Goal: Entertainment & Leisure: Consume media (video, audio)

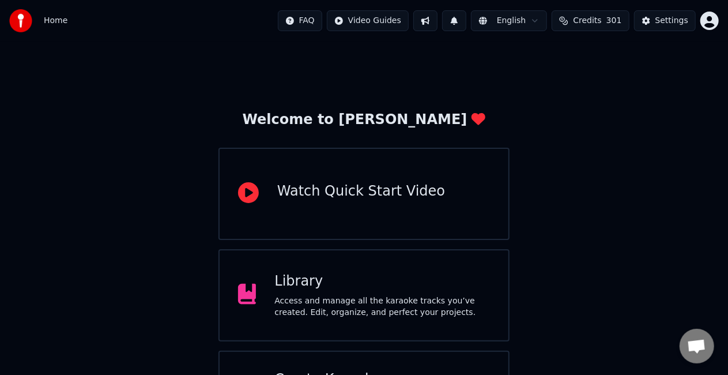
click at [398, 283] on div "Library" at bounding box center [382, 281] width 216 height 18
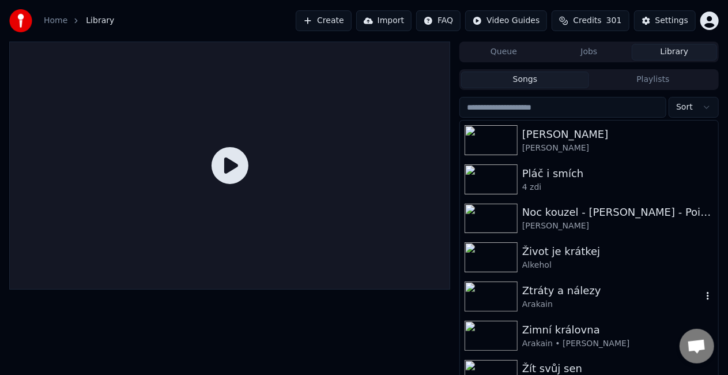
click at [564, 290] on div "Ztráty a nálezy" at bounding box center [612, 291] width 180 height 16
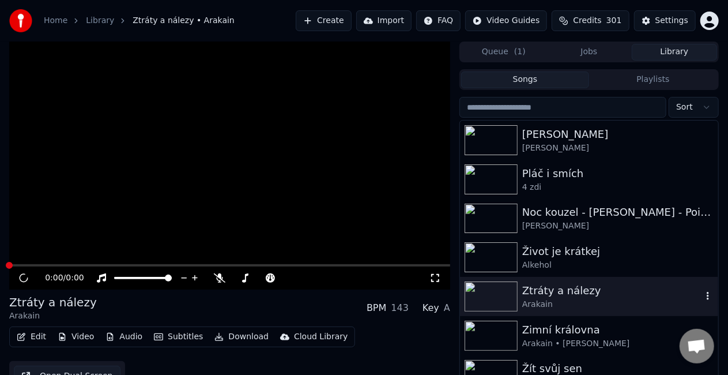
click at [564, 290] on div "Ztráty a nálezy" at bounding box center [612, 291] width 180 height 16
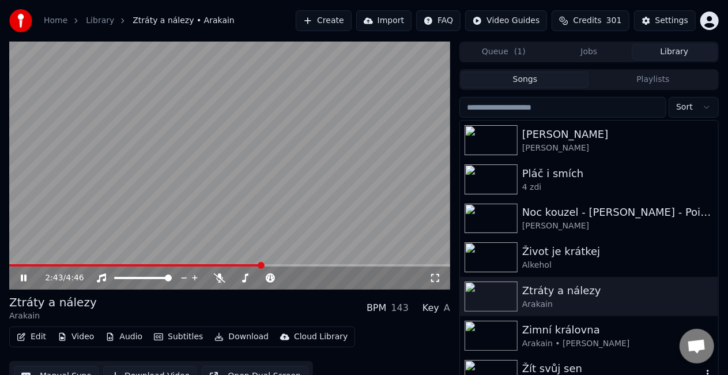
click at [499, 364] on img at bounding box center [491, 375] width 53 height 30
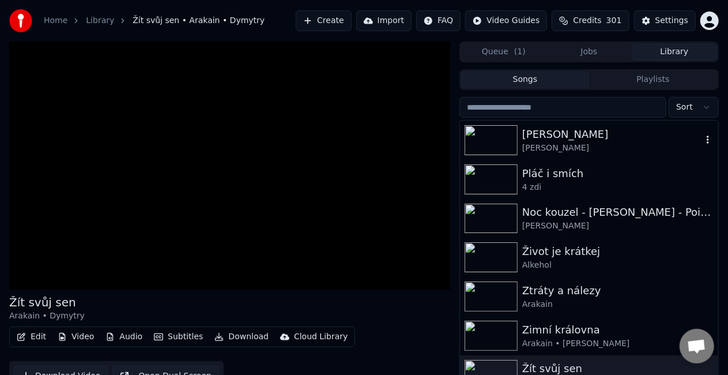
click at [543, 147] on div "[PERSON_NAME]" at bounding box center [612, 148] width 180 height 12
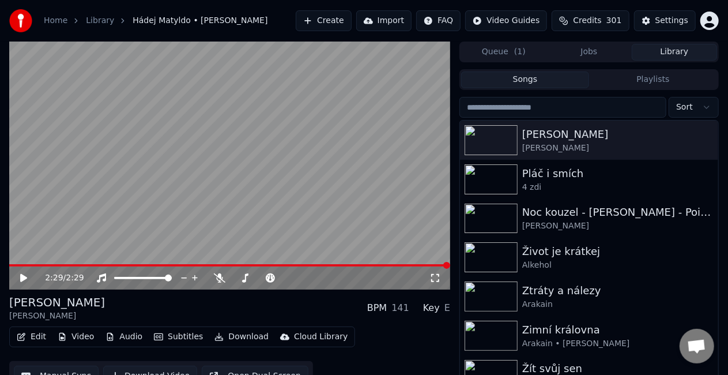
drag, startPoint x: 725, startPoint y: 275, endPoint x: 714, endPoint y: 291, distance: 19.8
click at [714, 291] on div "2:29 / 2:29 Hádej Matyldo [PERSON_NAME] BPM 141 Key E Edit Video Audio Subtitle…" at bounding box center [364, 222] width 728 height 360
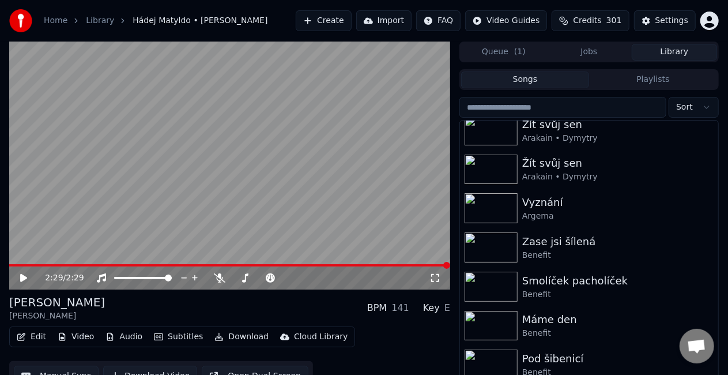
scroll to position [490, 0]
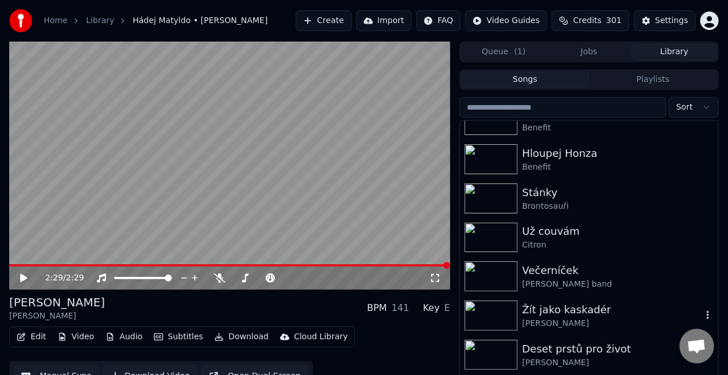
click at [598, 305] on div "Žít jako kaskadér" at bounding box center [612, 310] width 180 height 16
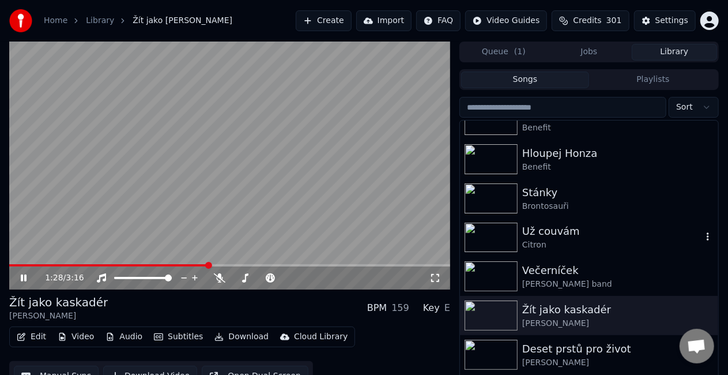
click at [486, 249] on img at bounding box center [491, 238] width 53 height 30
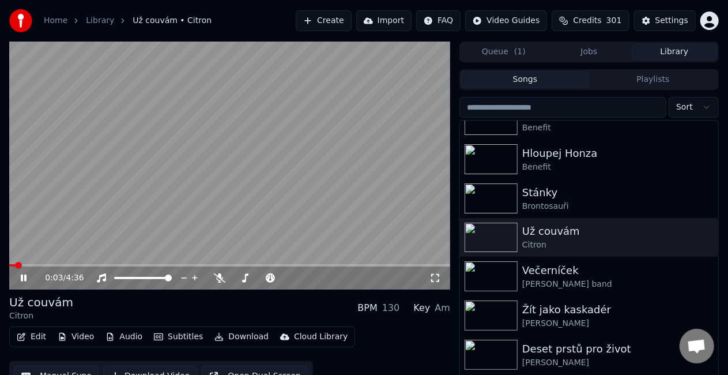
click at [436, 276] on icon at bounding box center [436, 277] width 12 height 9
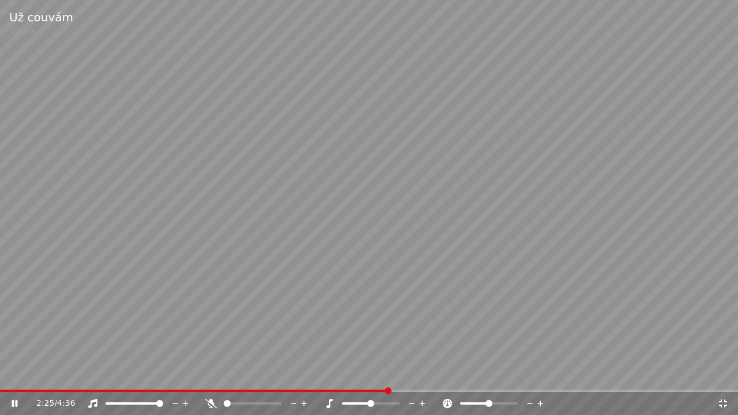
click at [724, 374] on icon at bounding box center [723, 404] width 8 height 8
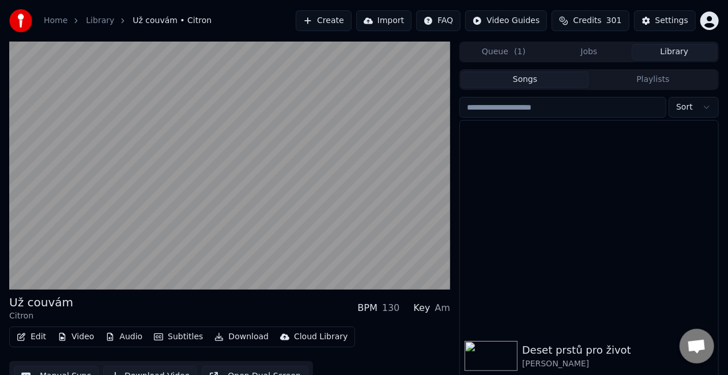
scroll to position [736, 0]
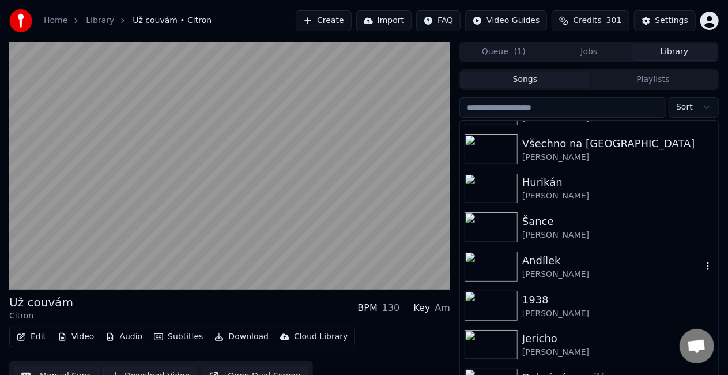
click at [607, 262] on div "Andílek" at bounding box center [612, 261] width 180 height 16
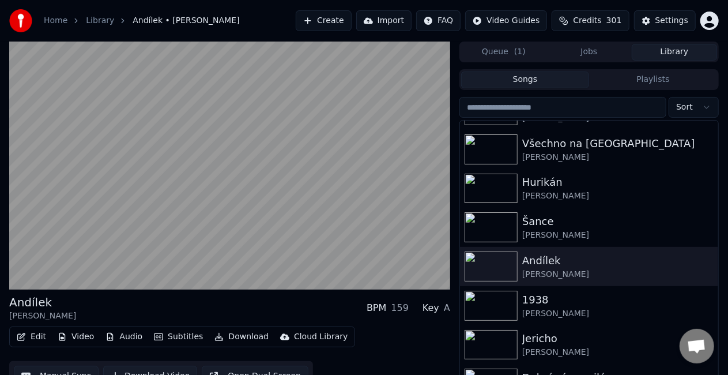
click at [570, 349] on div "[PERSON_NAME]" at bounding box center [612, 353] width 180 height 12
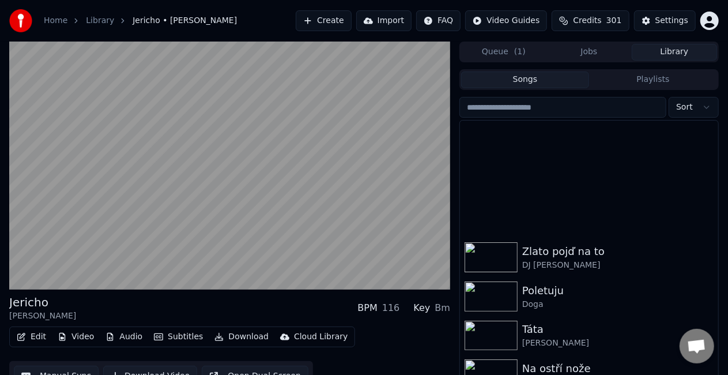
scroll to position [1226, 0]
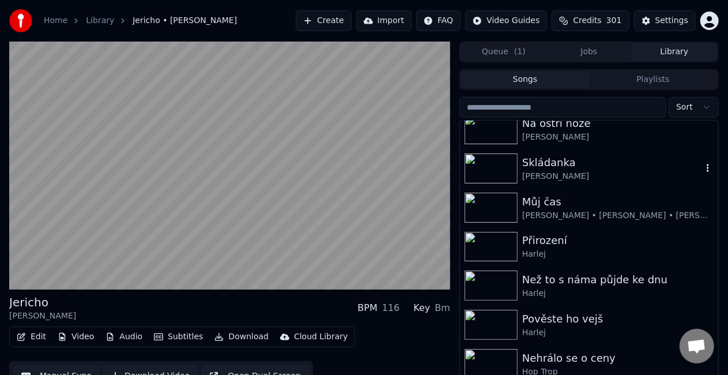
click at [555, 176] on div "[PERSON_NAME]" at bounding box center [612, 177] width 180 height 12
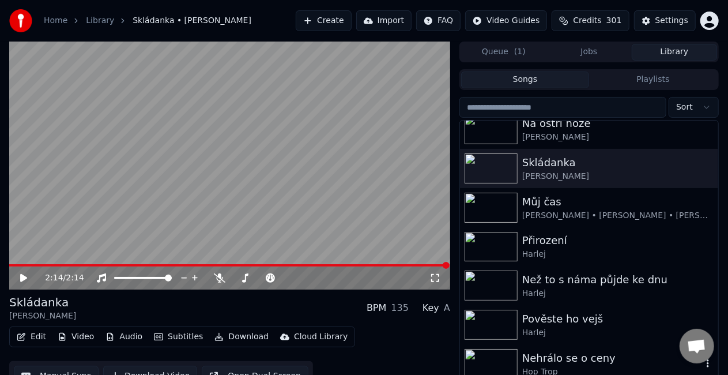
drag, startPoint x: 585, startPoint y: 285, endPoint x: 562, endPoint y: 356, distance: 74.9
click at [562, 356] on div "Nehrálo se o ceny" at bounding box center [612, 358] width 180 height 16
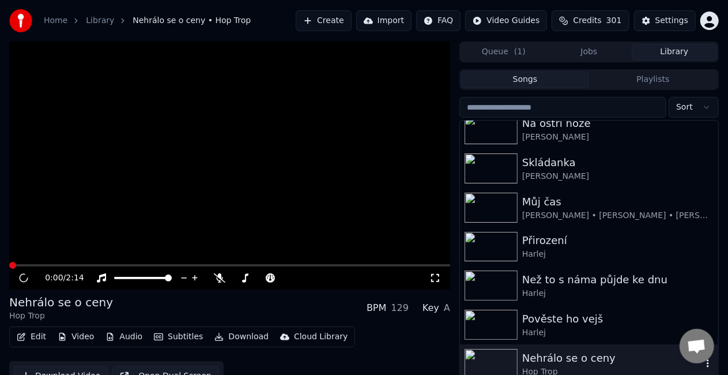
click at [562, 356] on div "Nehrálo se o ceny" at bounding box center [612, 358] width 180 height 16
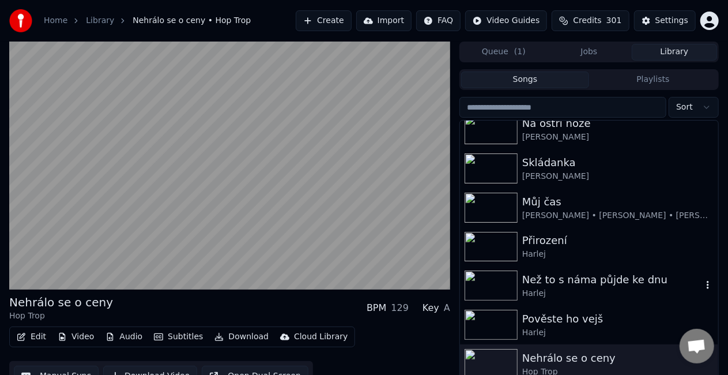
click at [551, 276] on div "Než to s náma půjde ke dnu" at bounding box center [612, 280] width 180 height 16
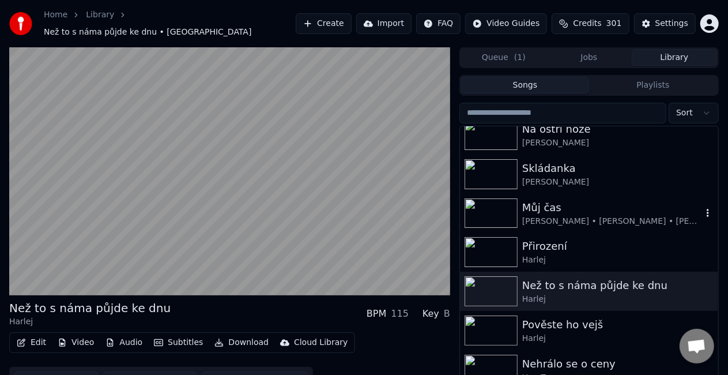
click at [627, 216] on div "[PERSON_NAME] • [PERSON_NAME] • [PERSON_NAME]" at bounding box center [612, 222] width 180 height 12
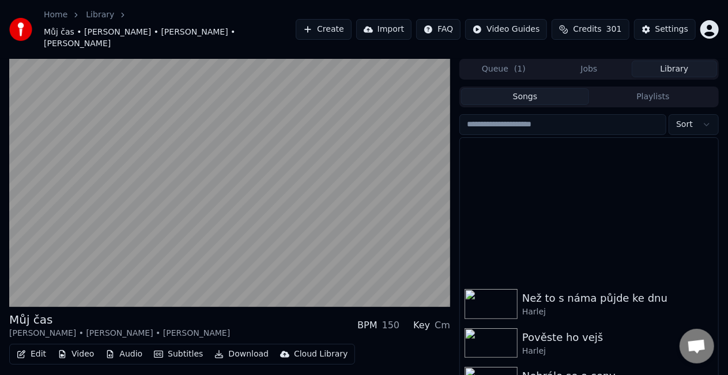
scroll to position [1471, 0]
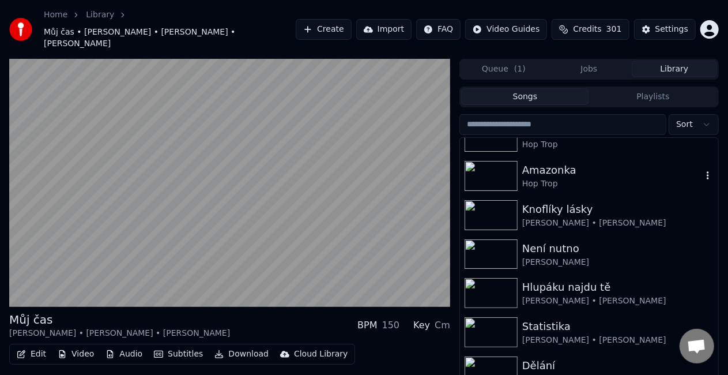
click at [575, 178] on div "Hop Trop" at bounding box center [612, 184] width 180 height 12
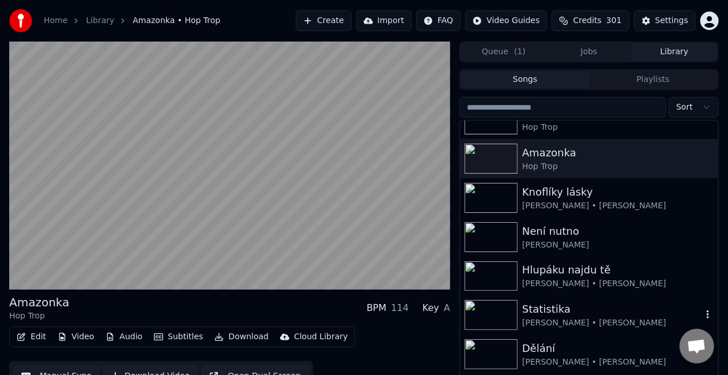
click at [564, 308] on div "Statistika" at bounding box center [612, 309] width 180 height 16
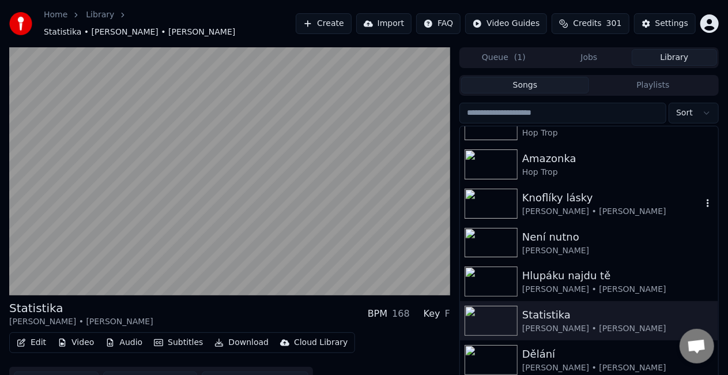
click at [520, 206] on div at bounding box center [494, 204] width 58 height 30
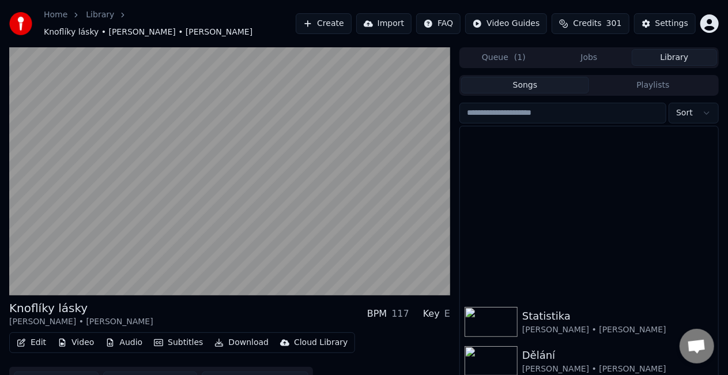
scroll to position [1716, 0]
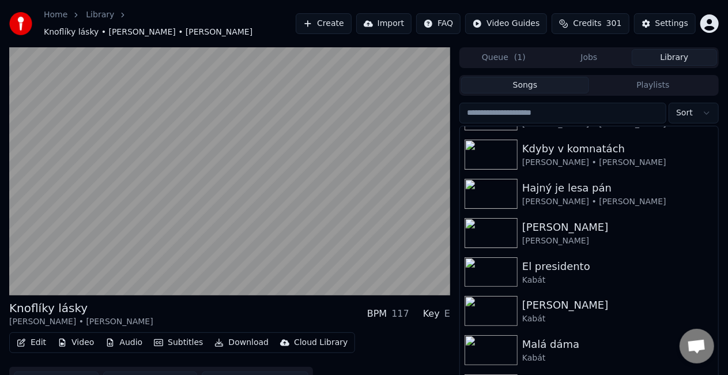
click at [627, 352] on div "Kabát" at bounding box center [612, 358] width 180 height 12
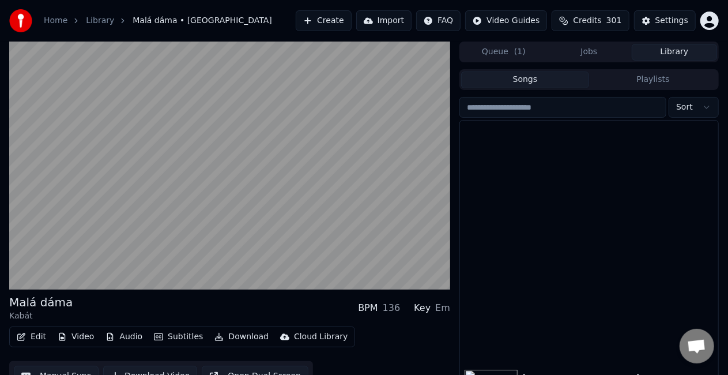
scroll to position [1962, 0]
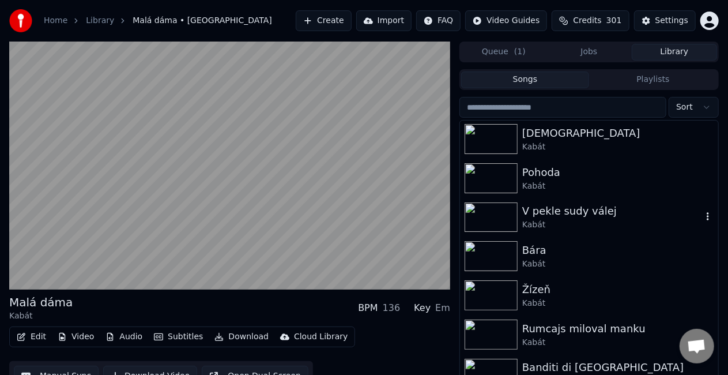
click at [551, 225] on div "Kabát" at bounding box center [612, 225] width 180 height 12
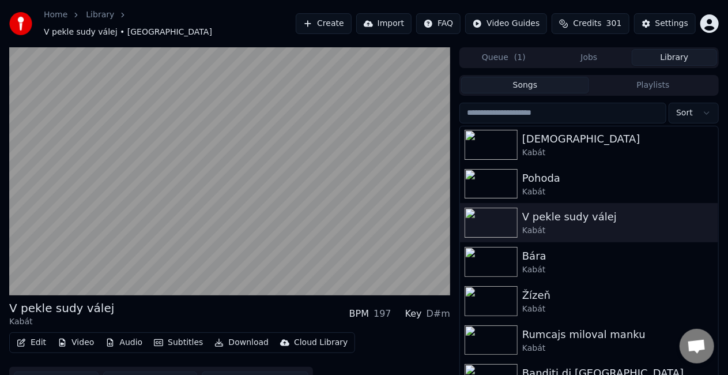
click at [586, 326] on div "Rumcajs miloval manku" at bounding box center [612, 334] width 180 height 16
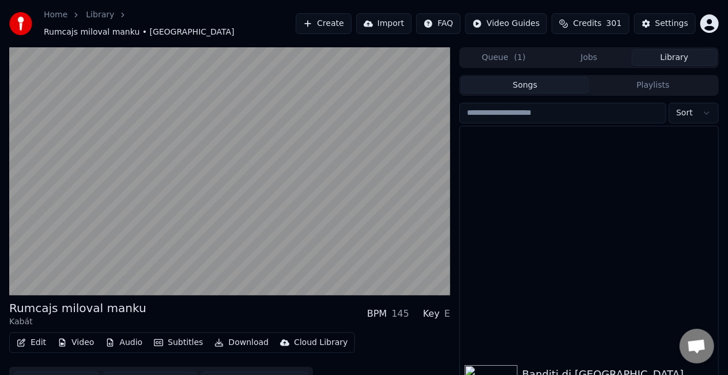
scroll to position [2207, 0]
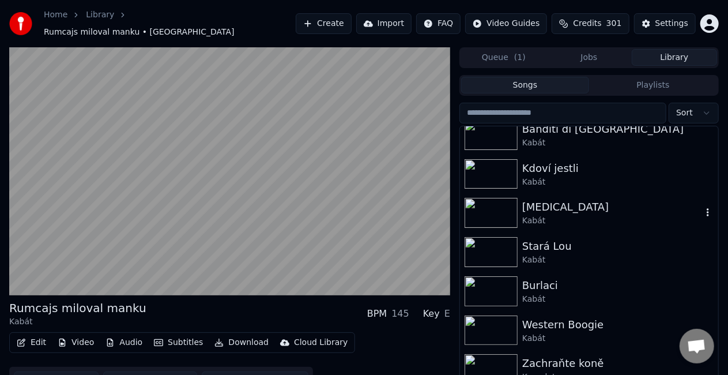
click at [588, 219] on div "Kabát" at bounding box center [612, 221] width 180 height 12
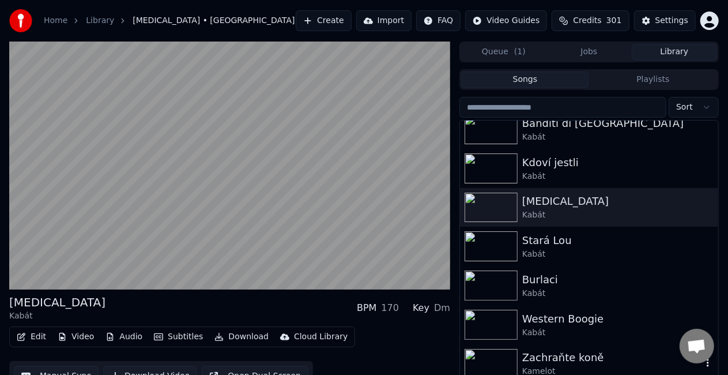
click at [598, 360] on div "Zachraňte koně" at bounding box center [612, 357] width 180 height 16
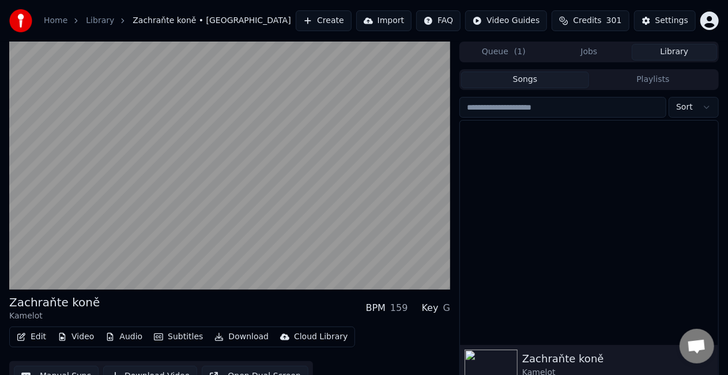
scroll to position [2452, 0]
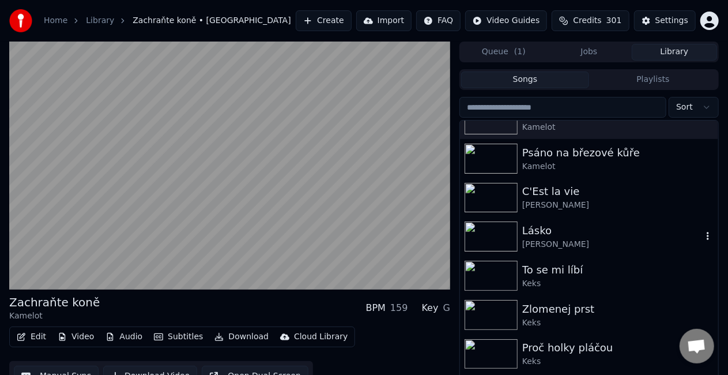
click at [567, 247] on div "[PERSON_NAME]" at bounding box center [612, 245] width 180 height 12
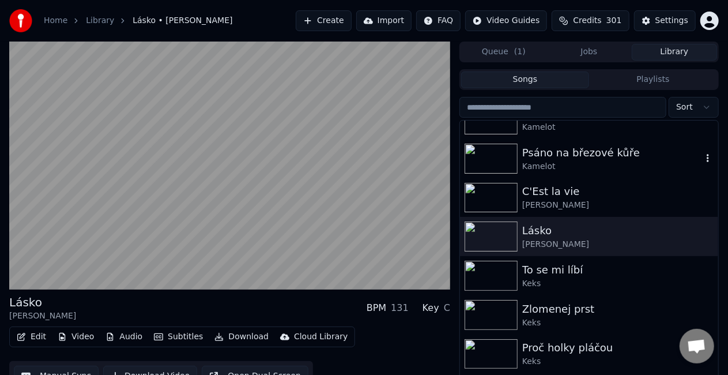
click at [541, 170] on div "Kamelot" at bounding box center [612, 167] width 180 height 12
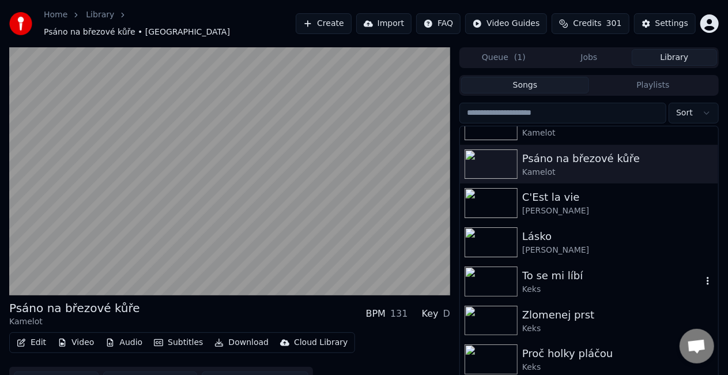
click at [571, 285] on div "Keks" at bounding box center [612, 290] width 180 height 12
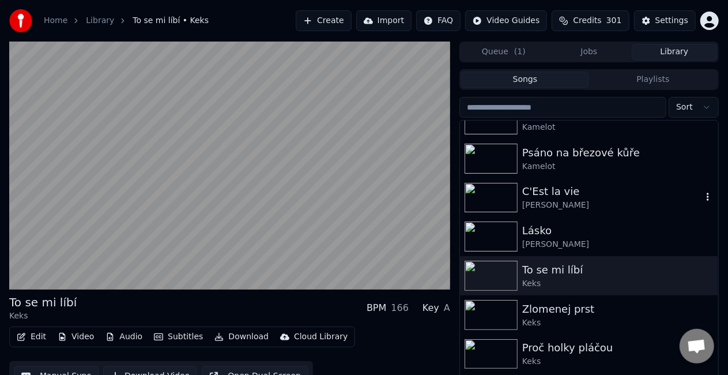
click at [528, 195] on div "C'Est la vie" at bounding box center [612, 191] width 180 height 16
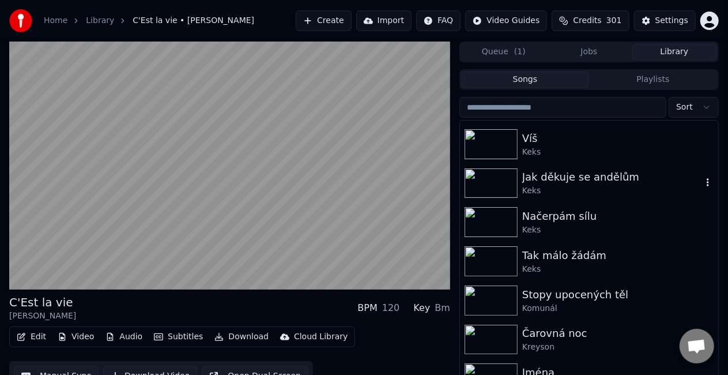
scroll to position [2705, 0]
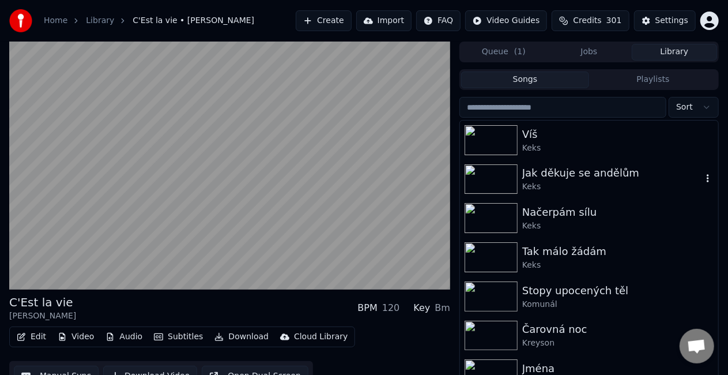
click at [528, 195] on div "Jak děkuje se andělům Keks" at bounding box center [589, 179] width 258 height 39
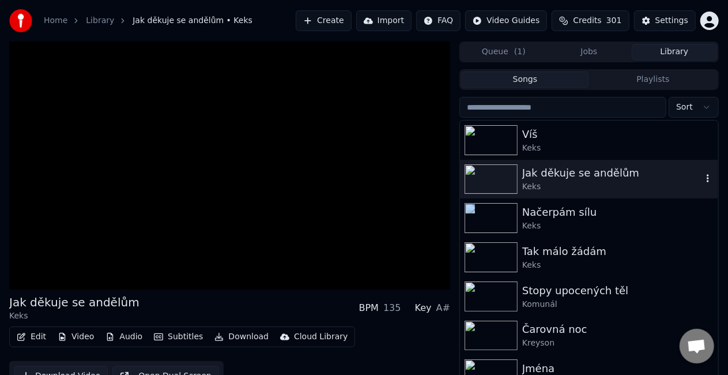
click at [528, 195] on div "Jak děkuje se andělům Keks" at bounding box center [589, 179] width 258 height 39
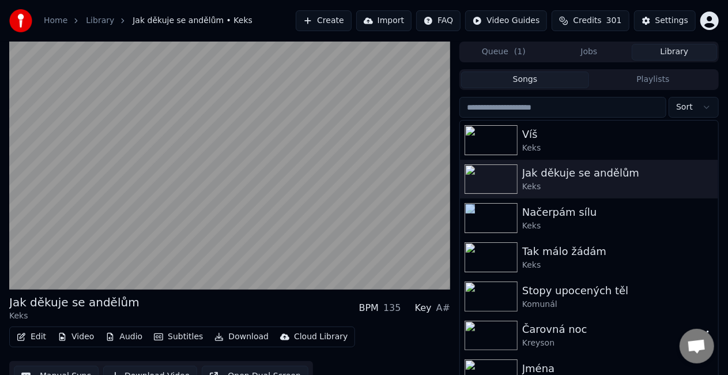
click at [577, 328] on div "Čarovná noc" at bounding box center [612, 329] width 180 height 16
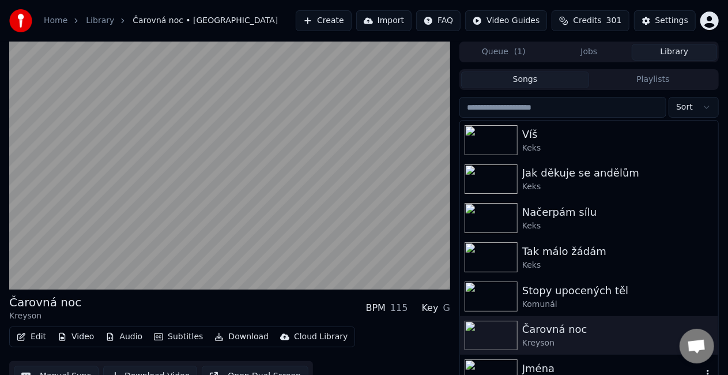
click at [569, 357] on div "[PERSON_NAME]" at bounding box center [589, 374] width 258 height 39
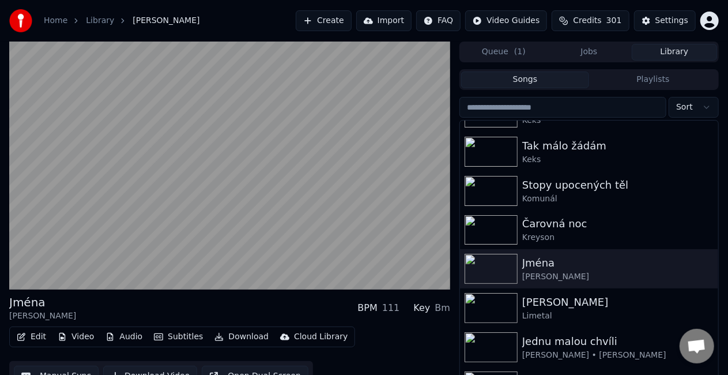
scroll to position [2821, 0]
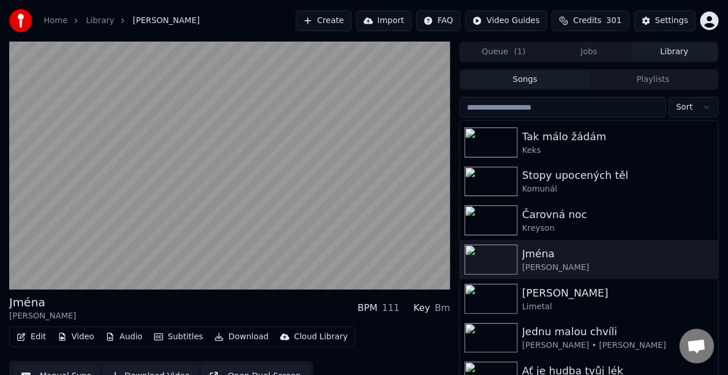
click at [559, 337] on div "Jednu malou chvíli" at bounding box center [612, 331] width 180 height 16
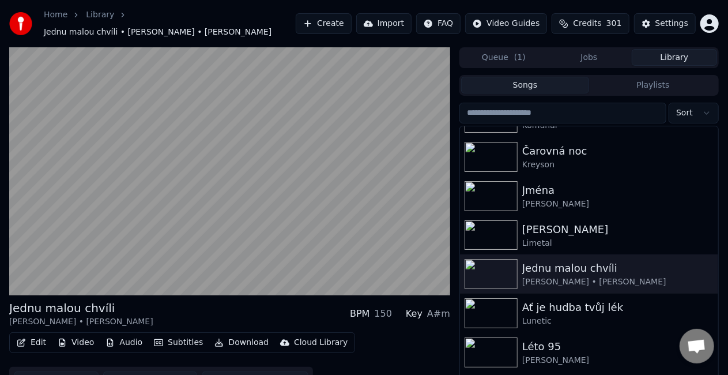
scroll to position [2913, 0]
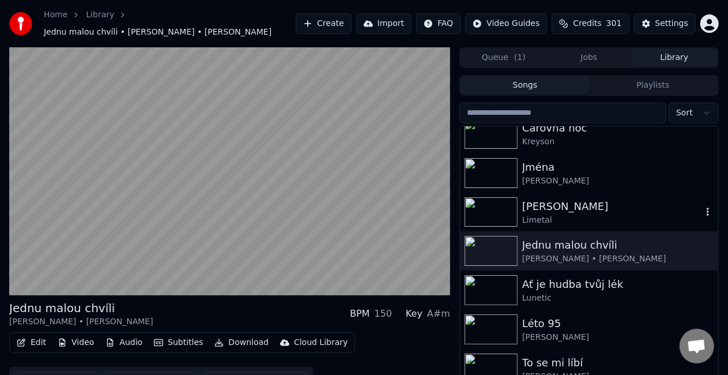
click at [532, 214] on div "Limetal" at bounding box center [612, 220] width 180 height 12
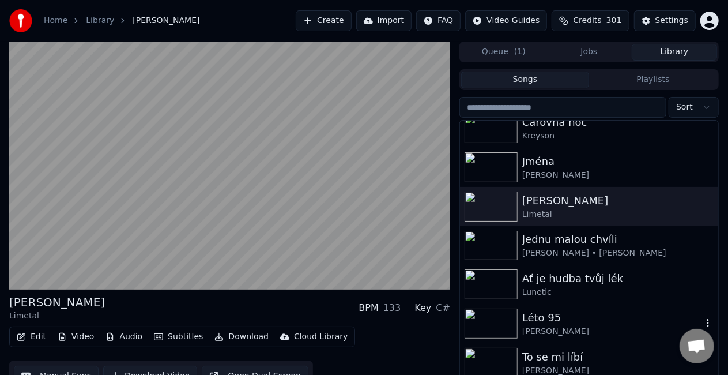
click at [708, 309] on div "Léto 95 [PERSON_NAME]" at bounding box center [589, 323] width 258 height 39
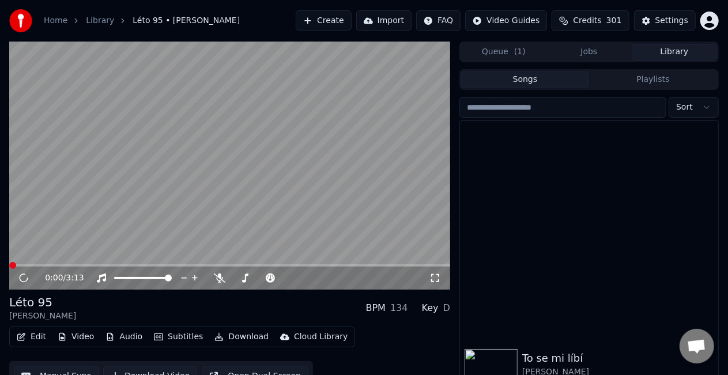
scroll to position [3159, 0]
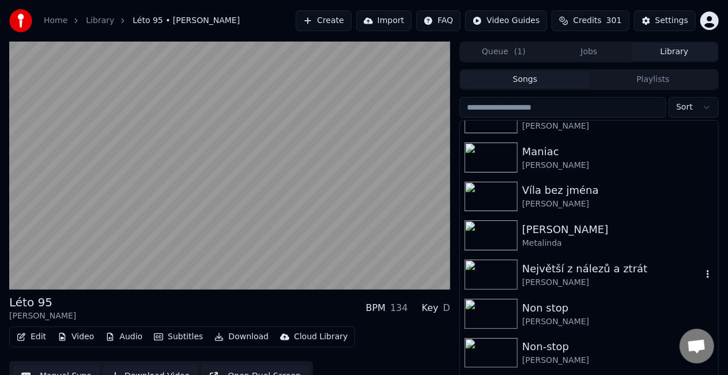
click at [596, 281] on div "[PERSON_NAME]" at bounding box center [612, 283] width 180 height 12
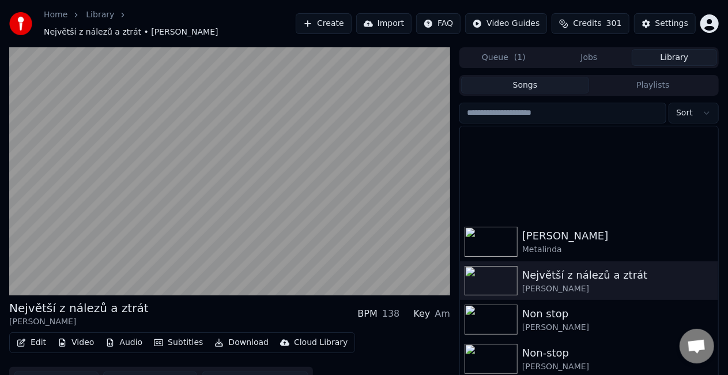
scroll to position [3404, 0]
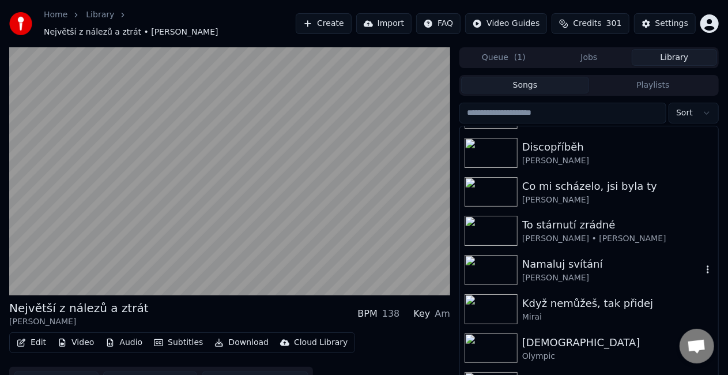
click at [544, 259] on div "Namaluj svítání" at bounding box center [612, 264] width 180 height 16
